Goal: Information Seeking & Learning: Learn about a topic

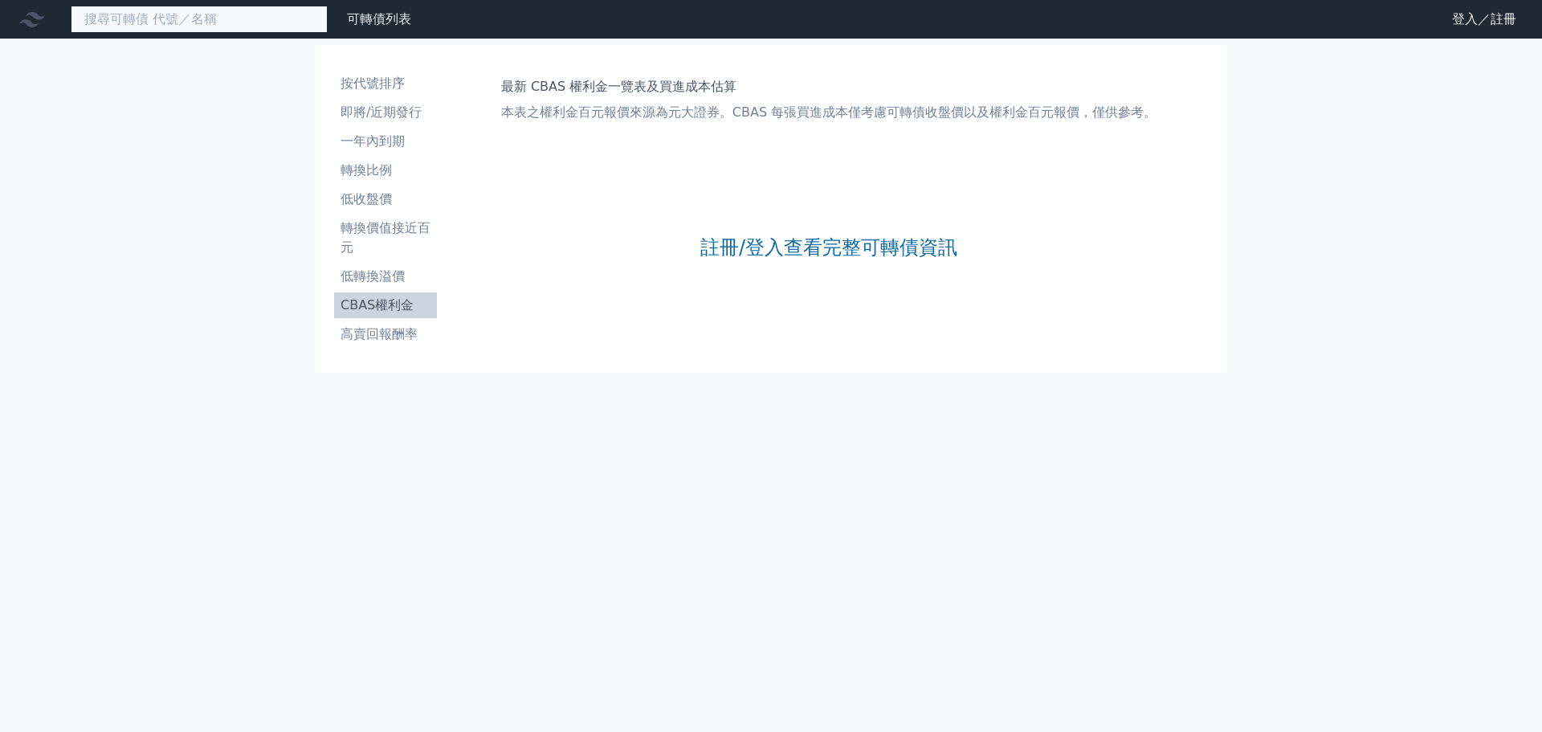
click at [251, 11] on input at bounding box center [199, 19] width 257 height 27
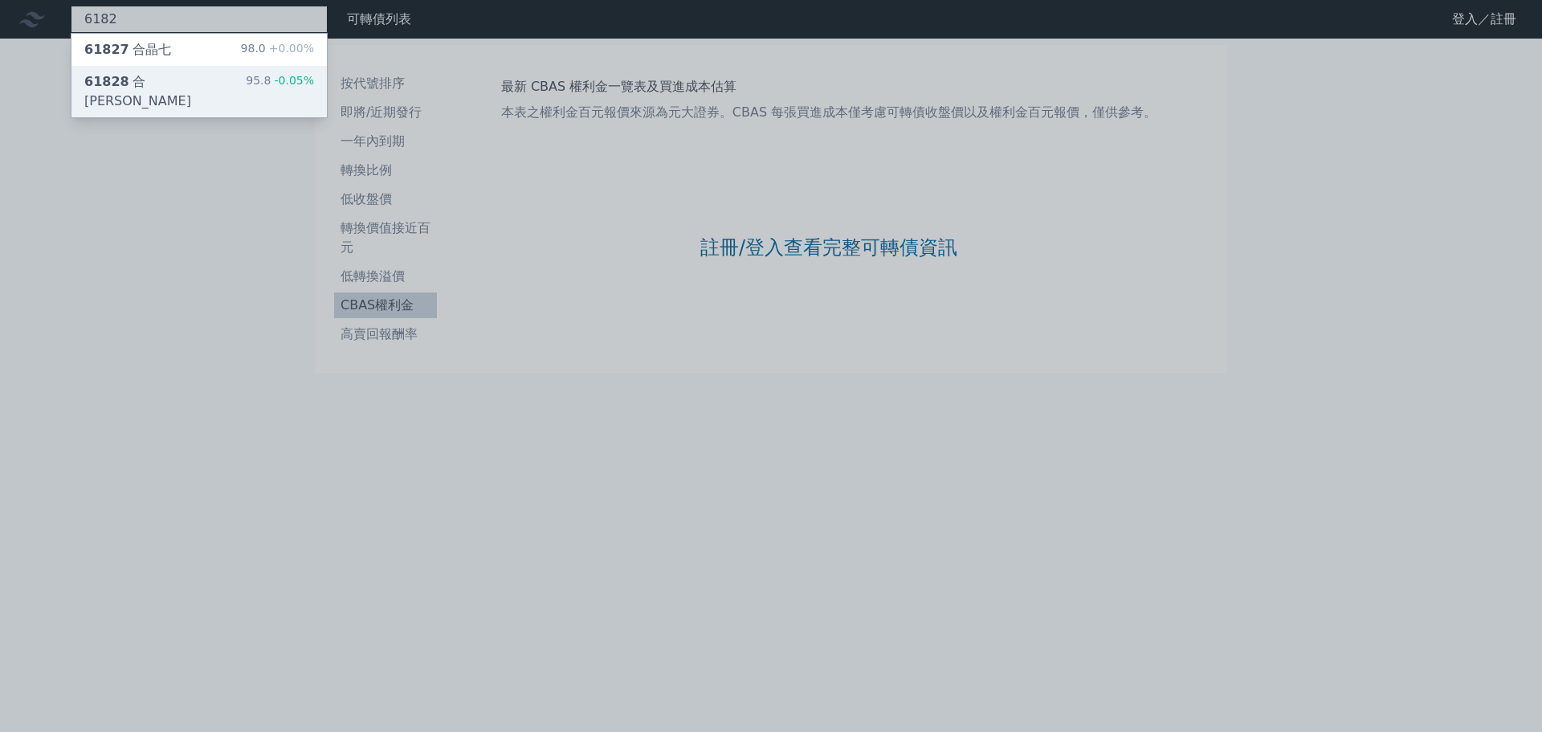
type input "6182"
click at [273, 87] on div "95.8 -0.05%" at bounding box center [280, 91] width 68 height 39
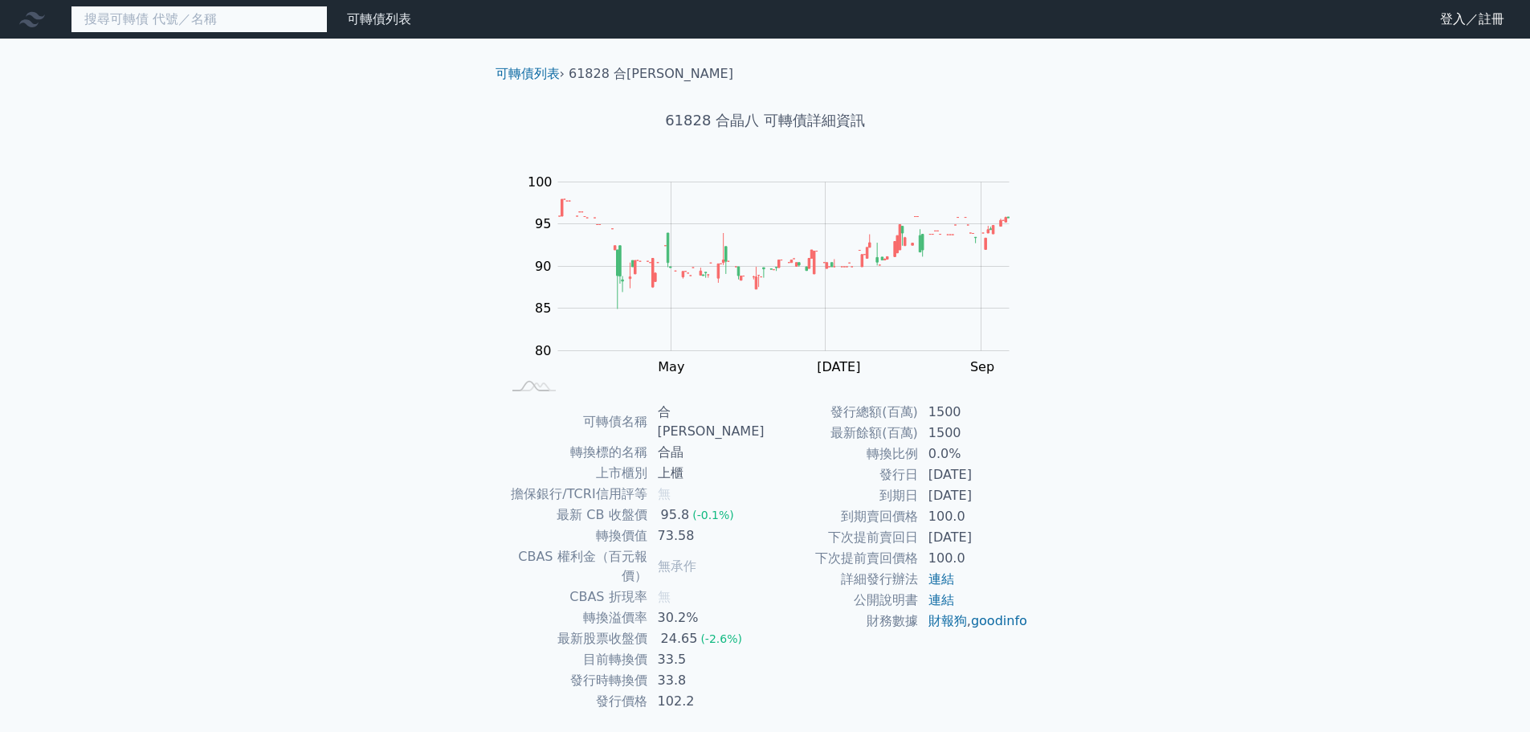
click at [238, 23] on input at bounding box center [199, 19] width 257 height 27
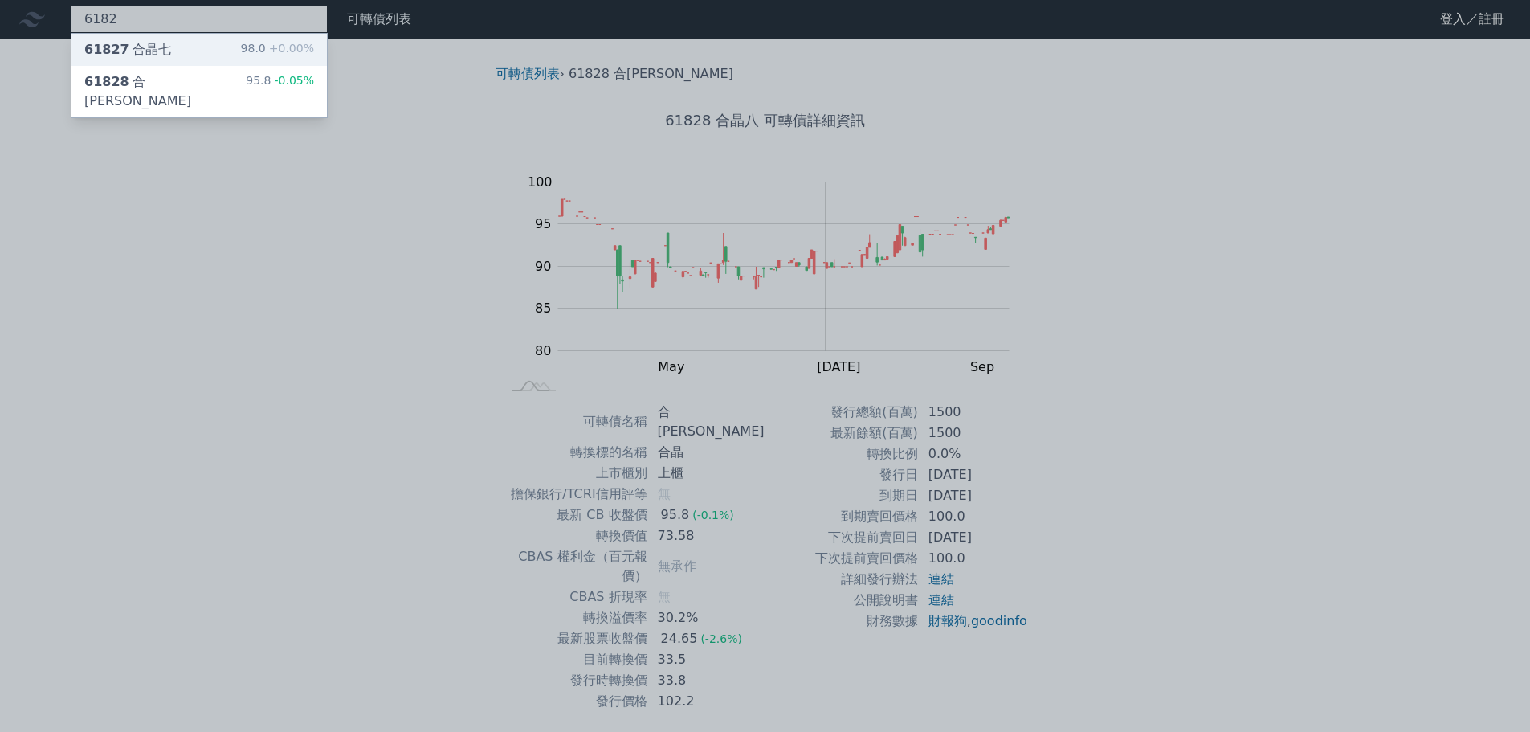
type input "6182"
click at [251, 52] on div "98.0 +0.00%" at bounding box center [277, 49] width 73 height 19
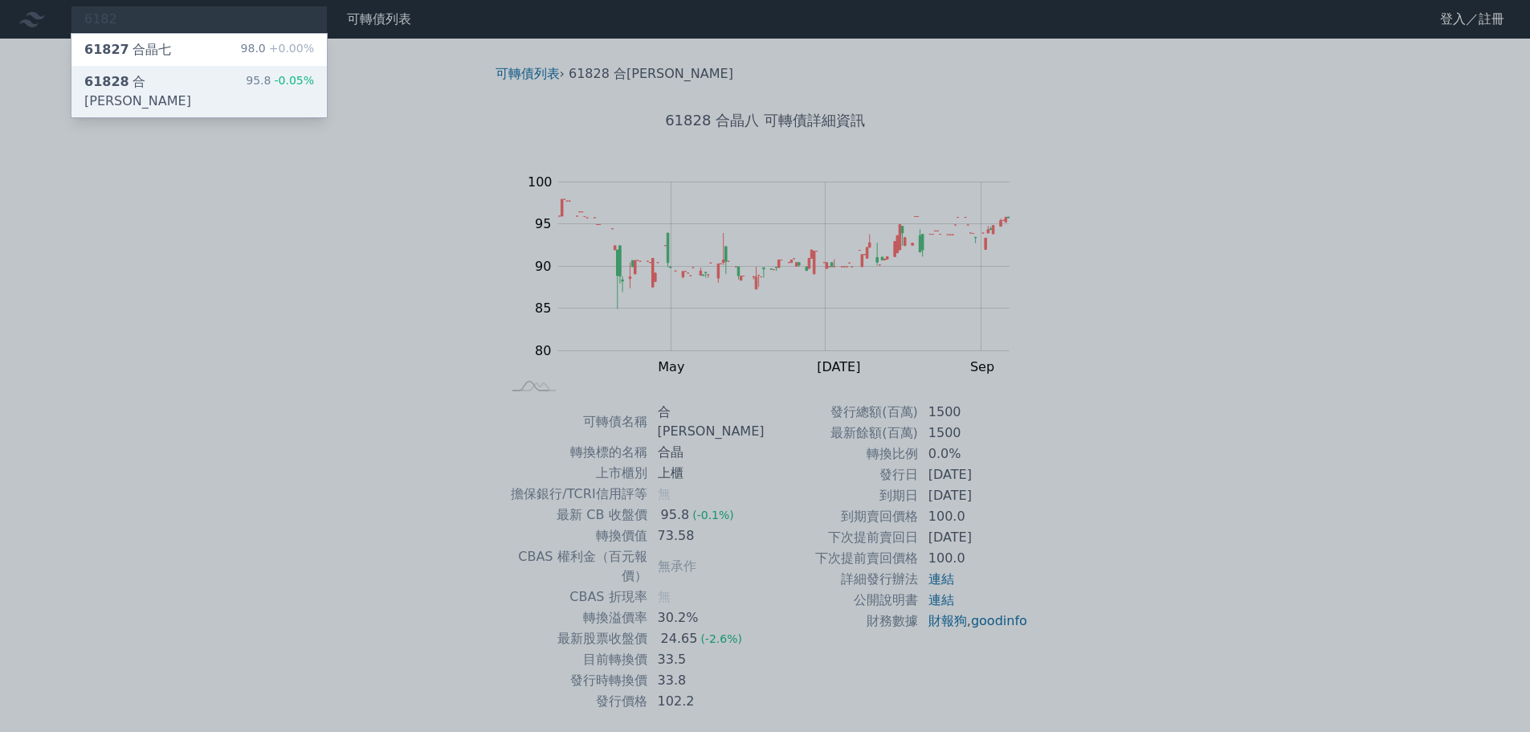
click at [185, 82] on div "61828 合晶八 95.8 -0.05%" at bounding box center [198, 91] width 255 height 51
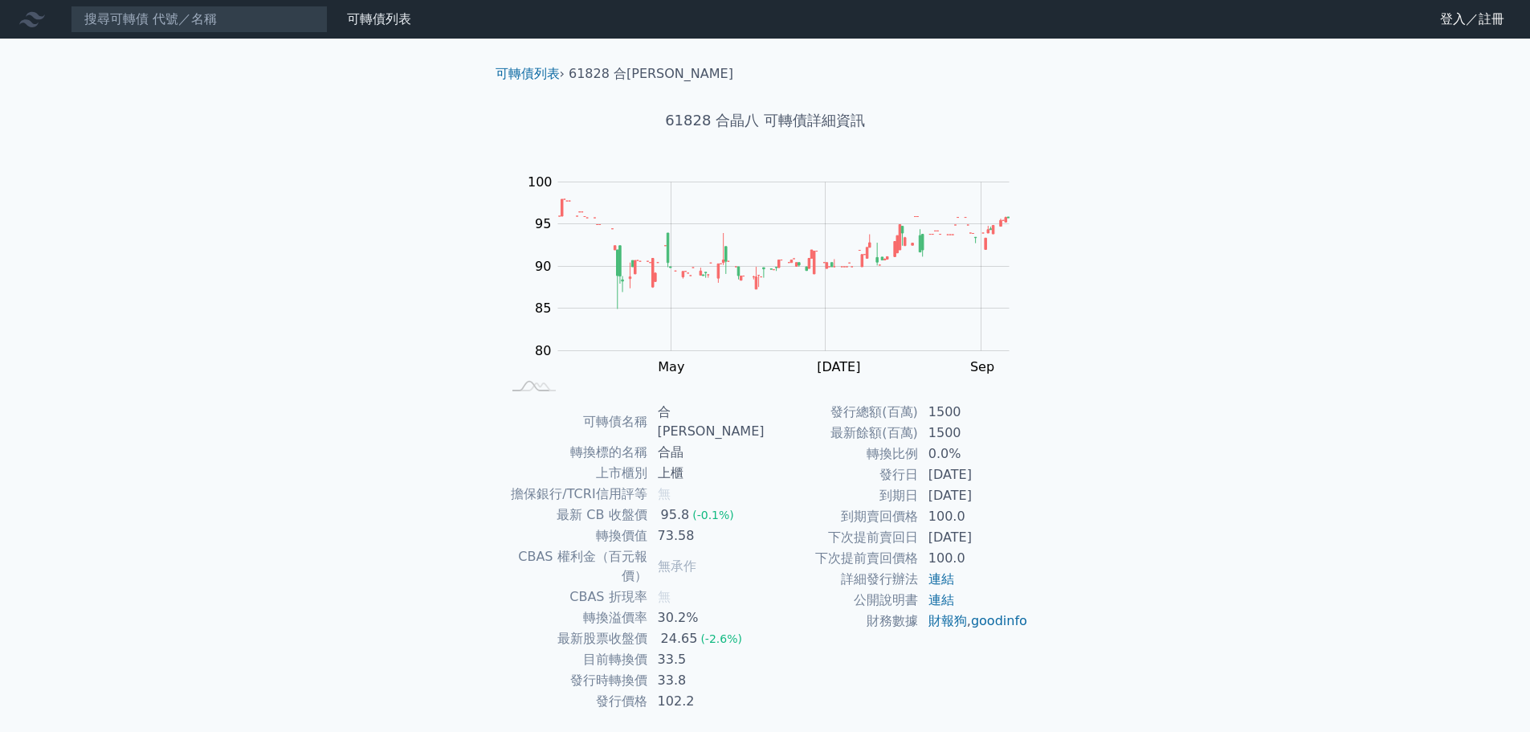
scroll to position [12, 0]
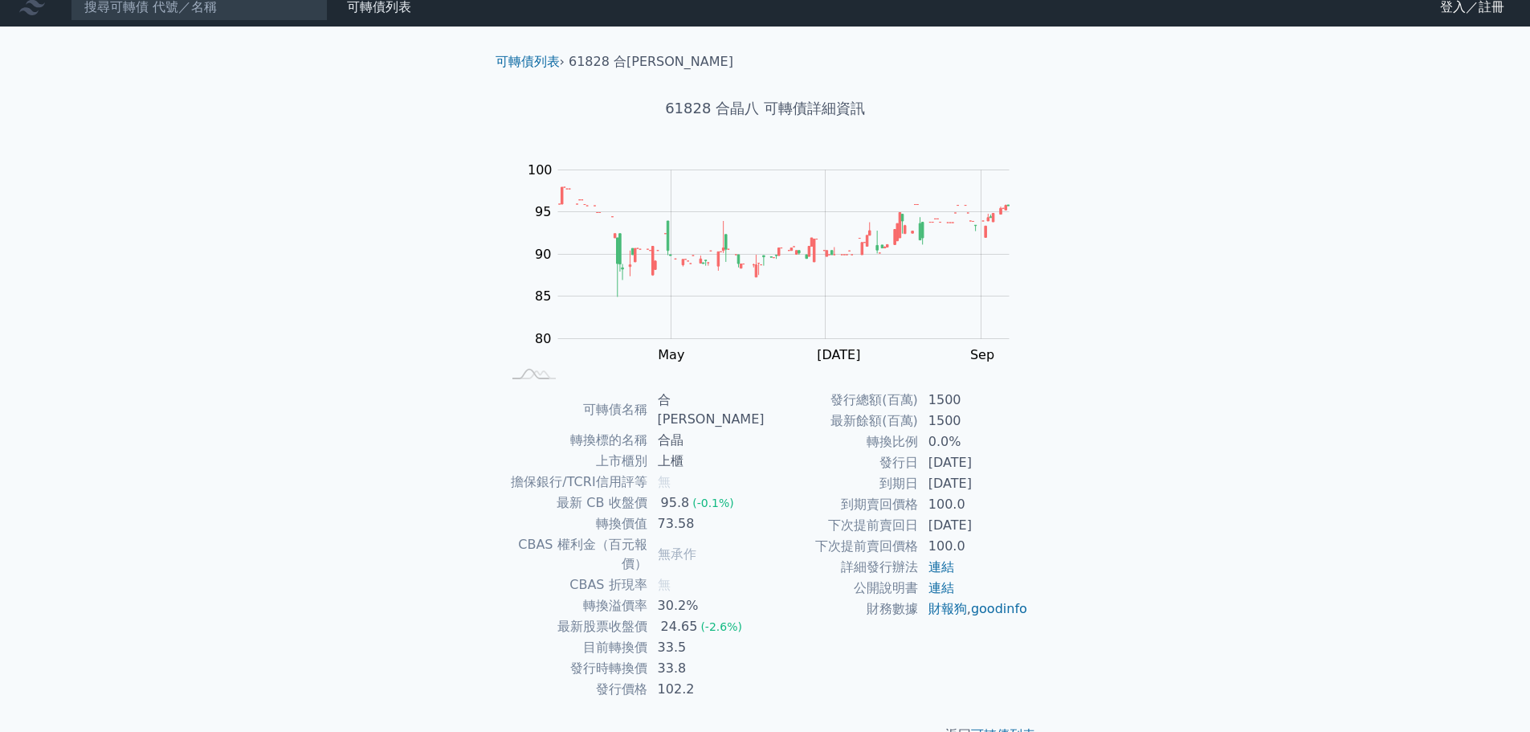
click at [472, 479] on div "可轉債列表 › 61828 合晶八 61828 合晶八 可轉債詳細資訊 Zoom Out 100 70 75 80 85 90 95 100 105 L Ma…" at bounding box center [765, 398] width 617 height 744
drag, startPoint x: 670, startPoint y: 402, endPoint x: 719, endPoint y: 401, distance: 49.0
click at [719, 401] on td "合[PERSON_NAME]" at bounding box center [706, 409] width 117 height 40
drag, startPoint x: 671, startPoint y: 109, endPoint x: 752, endPoint y: 108, distance: 81.9
click at [752, 108] on h1 "61828 合晶八 可轉債詳細資訊" at bounding box center [765, 108] width 565 height 22
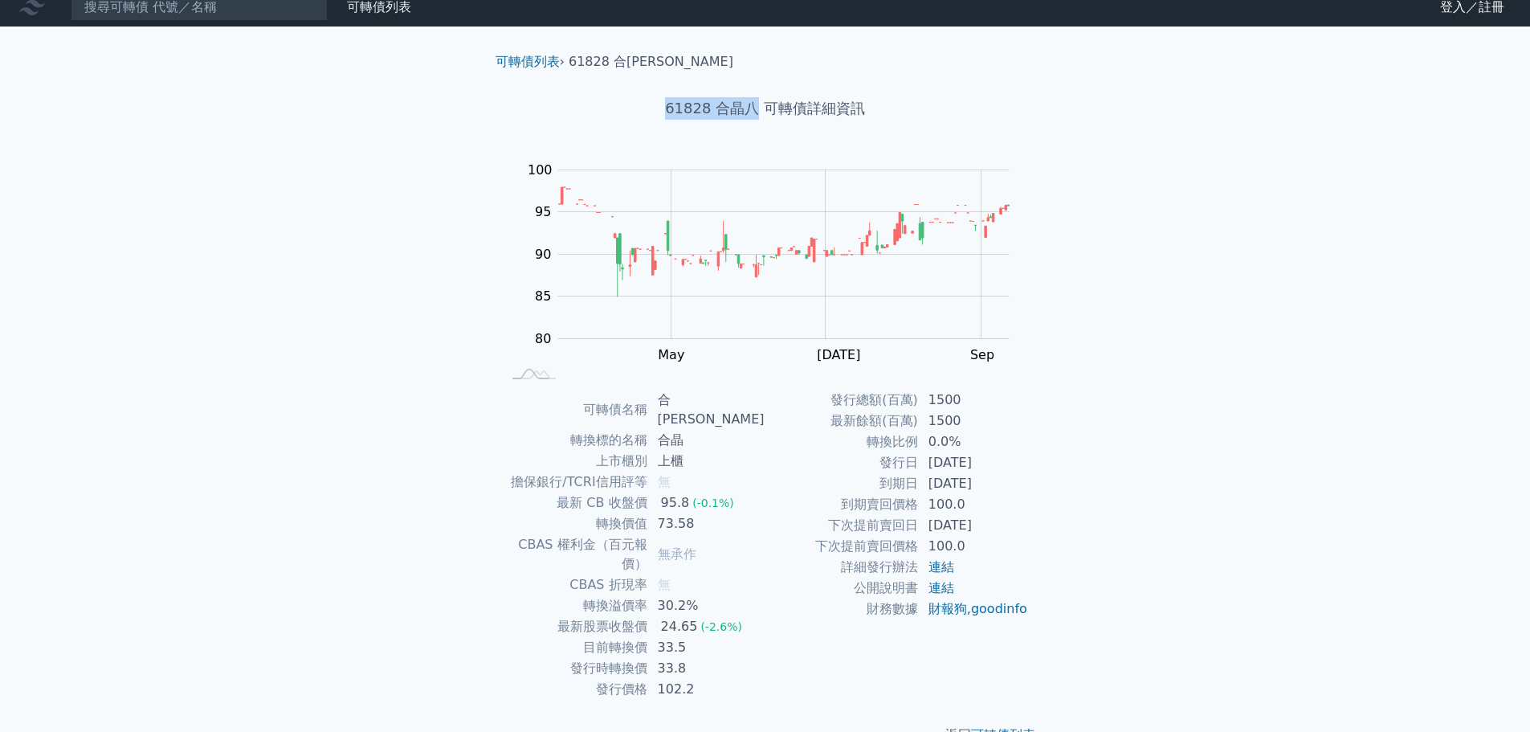
copy h1 "61828 合[PERSON_NAME]"
drag, startPoint x: 449, startPoint y: 352, endPoint x: 465, endPoint y: 359, distance: 17.6
click at [454, 353] on div "可轉債列表 財務數據 可轉債列表 財務數據 登入／註冊 登入／註冊 可轉債列表 › 61828 合晶八 61828 合晶八 可轉債詳細資訊 Zoom Out …" at bounding box center [765, 379] width 1530 height 782
click at [381, 385] on div "可轉債列表 財務數據 可轉債列表 財務數據 登入／註冊 登入／註冊 可轉債列表 › 61828 合晶八 61828 合晶八 可轉債詳細資訊 Zoom Out …" at bounding box center [765, 379] width 1530 height 782
click at [267, 13] on input at bounding box center [199, 7] width 257 height 27
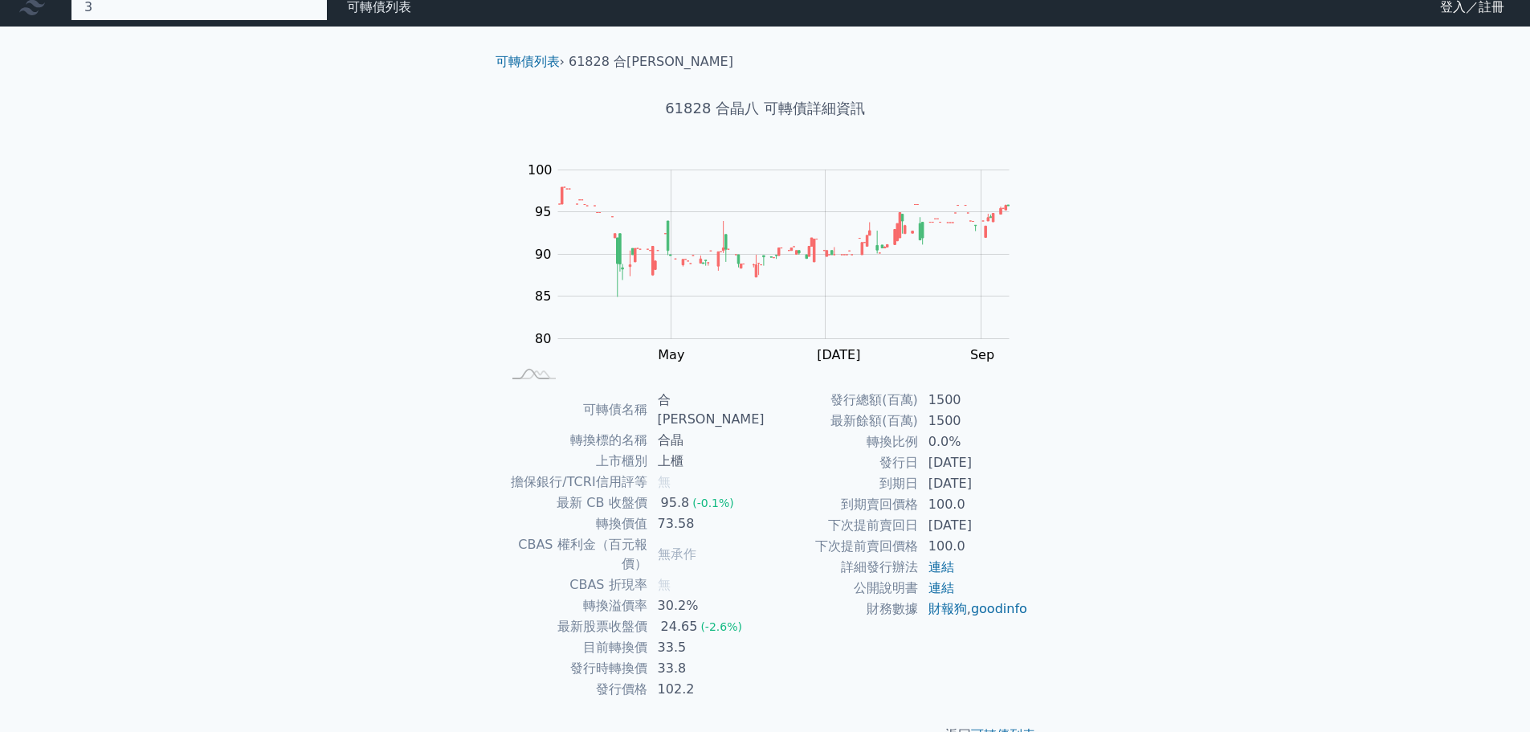
scroll to position [11, 0]
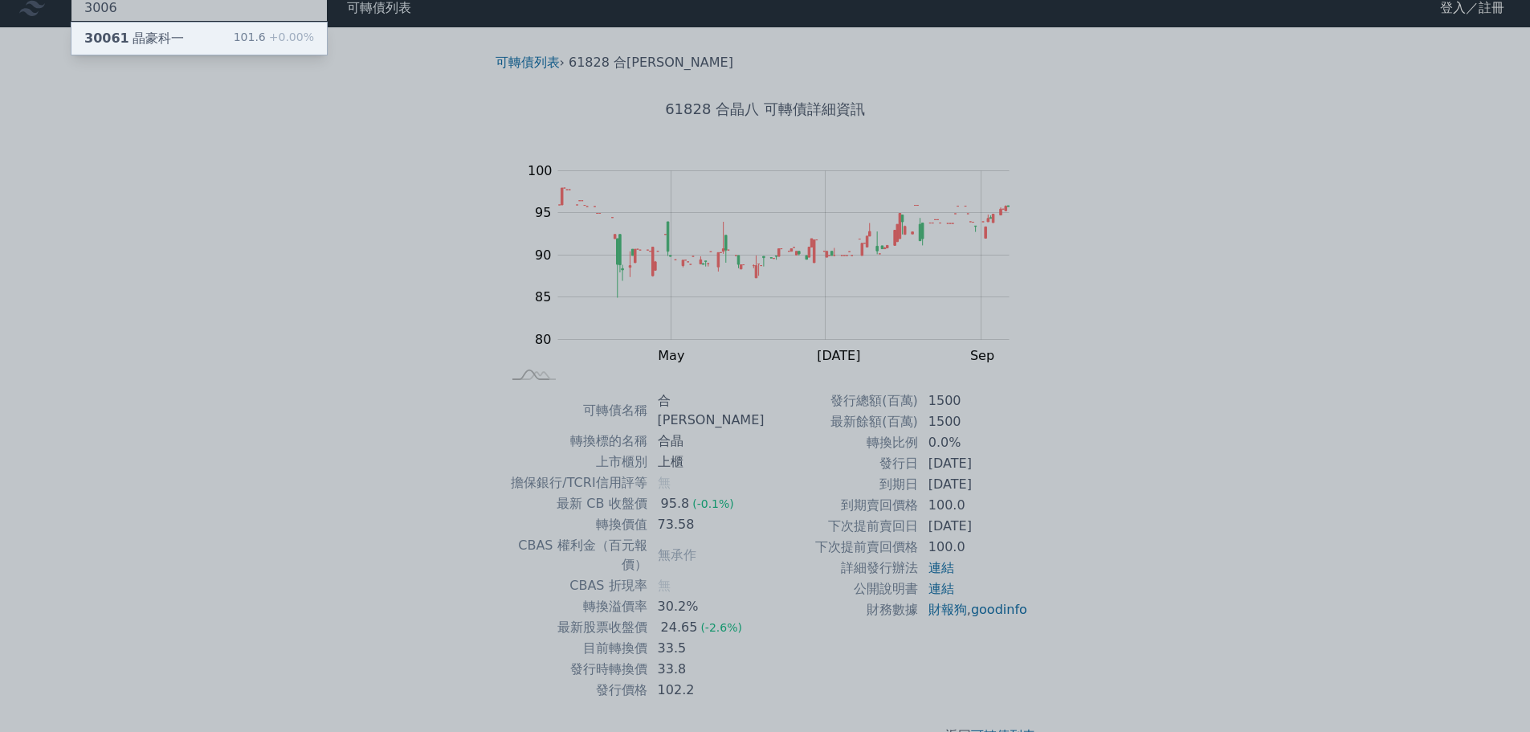
type input "3006"
click at [259, 42] on div "101.6 +0.00%" at bounding box center [274, 38] width 80 height 19
